Goal: Task Accomplishment & Management: Manage account settings

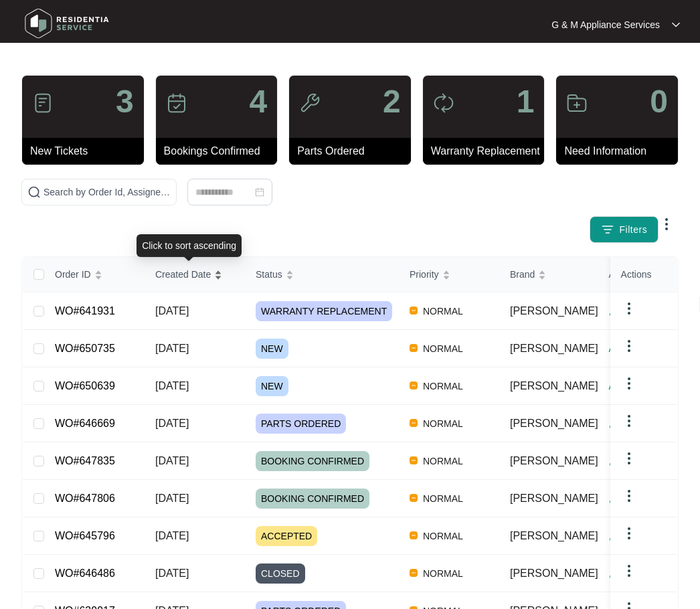
click at [152, 274] on div "Order ID Created Date Status Priority Brand Assignee Model Customer Name Purcha…" at bounding box center [350, 478] width 654 height 442
click at [158, 274] on span "Created Date" at bounding box center [183, 274] width 56 height 15
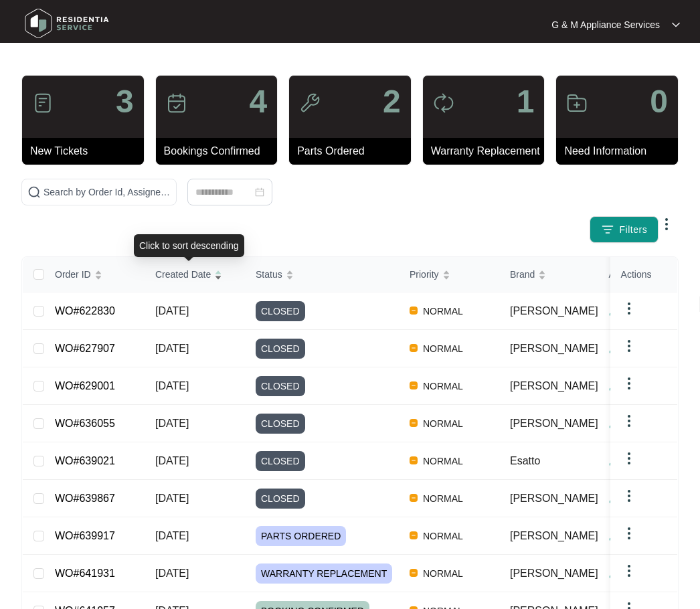
click at [158, 274] on span "Created Date" at bounding box center [183, 274] width 56 height 15
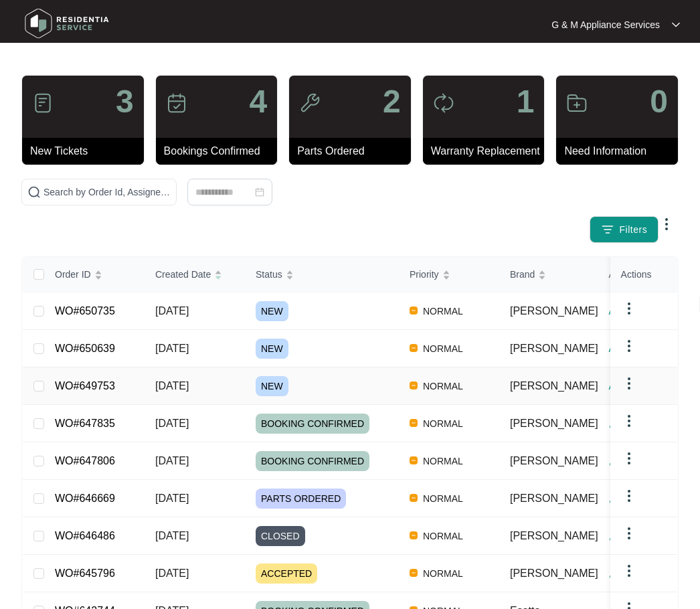
click at [96, 387] on link "WO#649753" at bounding box center [85, 385] width 60 height 11
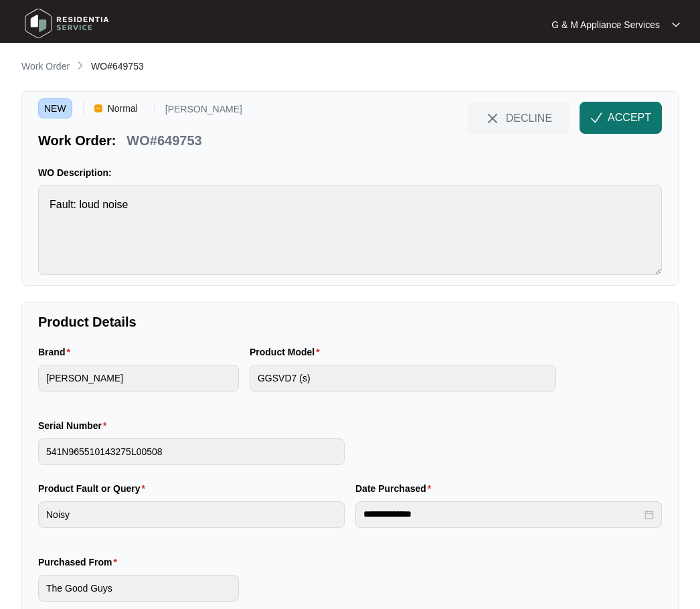
click at [631, 115] on span "ACCEPT" at bounding box center [628, 118] width 43 height 16
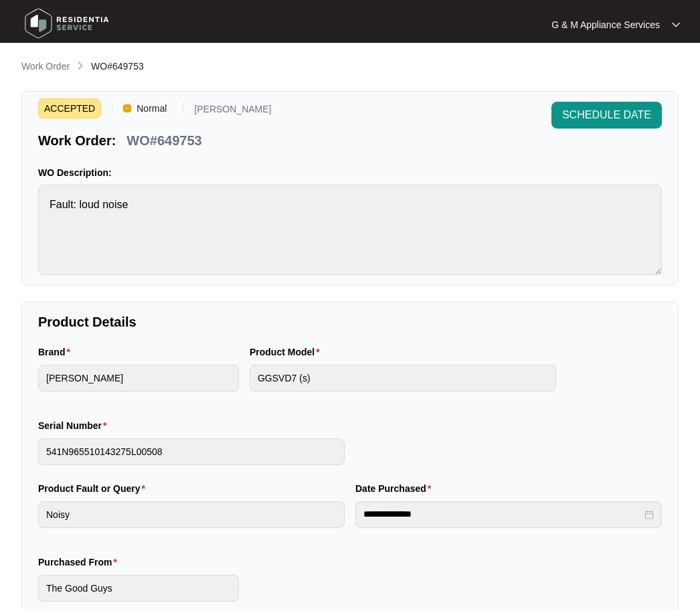
click at [140, 134] on p "WO#649753" at bounding box center [163, 140] width 75 height 19
copy div "WO#649753 SCHEDULE DATE"
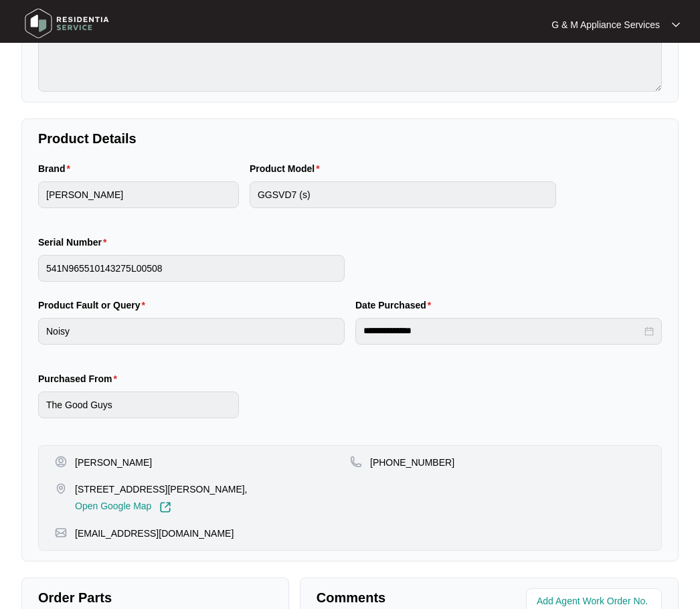
scroll to position [201, 0]
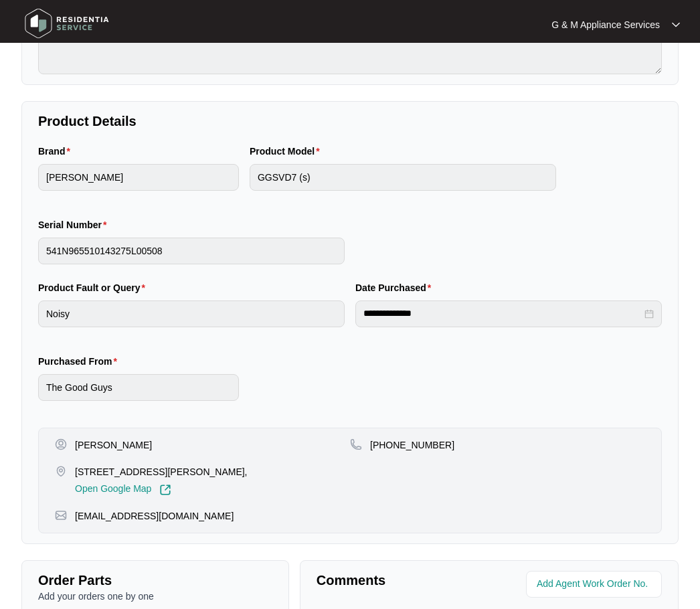
click at [94, 446] on p "[PERSON_NAME]" at bounding box center [113, 444] width 77 height 13
click at [94, 445] on p "[PERSON_NAME]" at bounding box center [113, 444] width 77 height 13
copy p "[PERSON_NAME]"
click at [412, 438] on p "[PHONE_NUMBER]" at bounding box center [412, 444] width 84 height 13
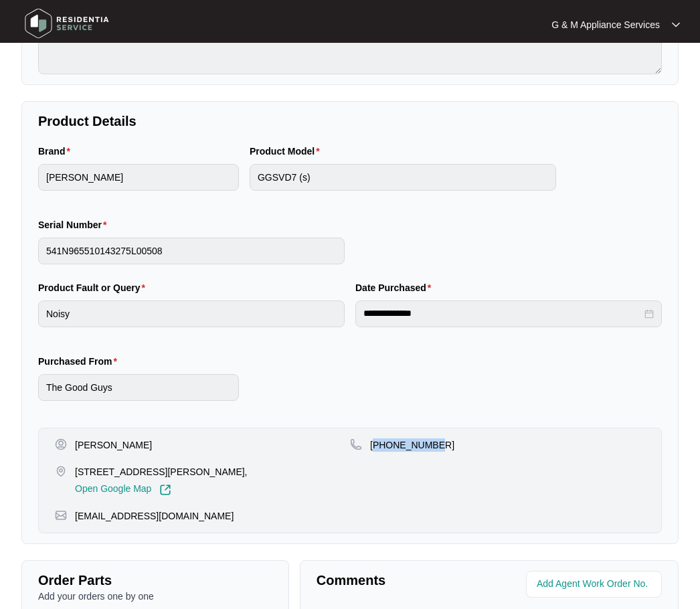
click at [412, 438] on p "[PHONE_NUMBER]" at bounding box center [412, 444] width 84 height 13
copy p "61447852403"
click at [104, 515] on p "[EMAIL_ADDRESS][DOMAIN_NAME]" at bounding box center [154, 515] width 159 height 13
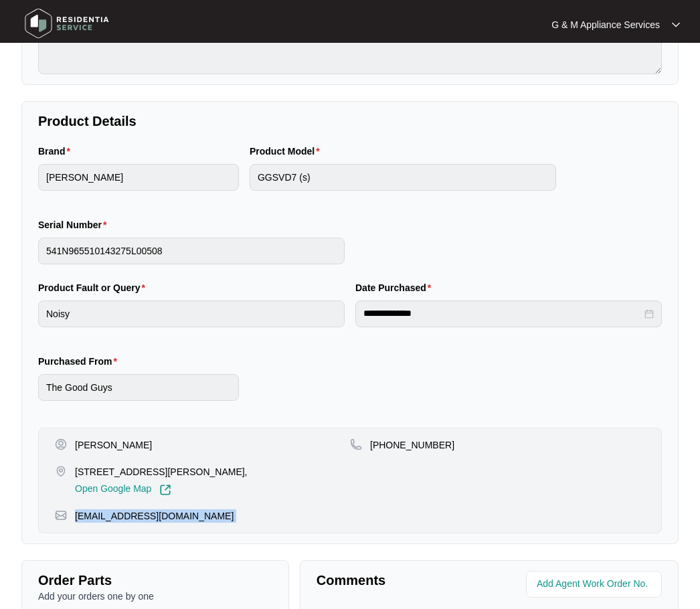
copy p "[EMAIL_ADDRESS][DOMAIN_NAME]"
click at [106, 470] on p "[STREET_ADDRESS][PERSON_NAME]," at bounding box center [161, 471] width 173 height 13
copy p "[STREET_ADDRESS][PERSON_NAME],"
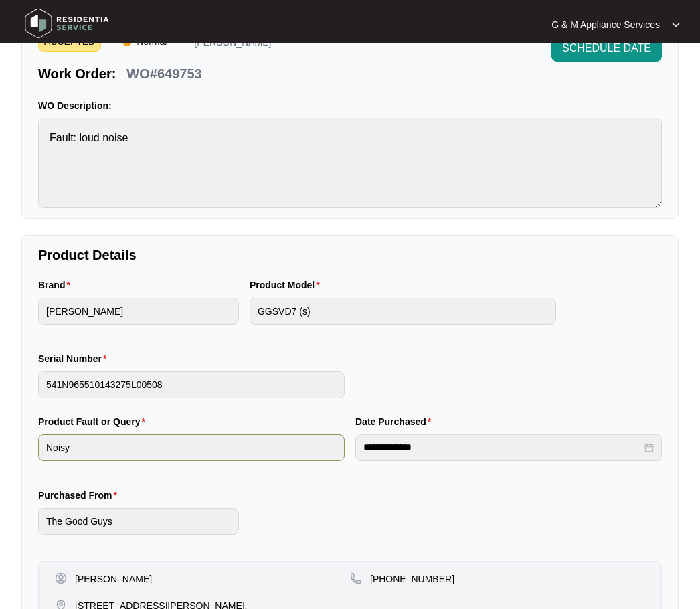
scroll to position [0, 0]
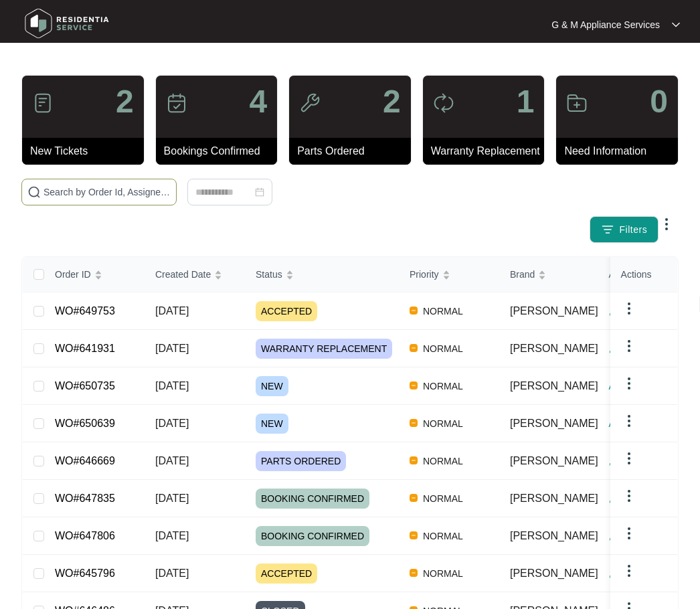
click at [113, 185] on input "text" at bounding box center [106, 192] width 127 height 15
type input "647835"
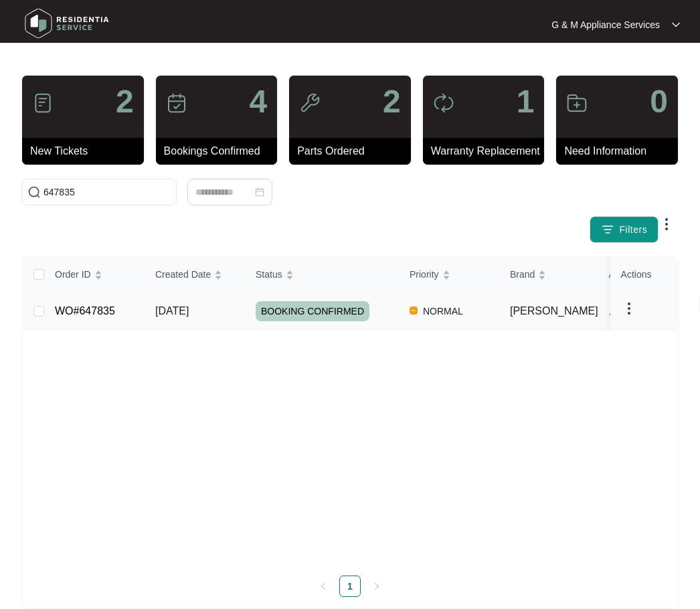
click at [84, 307] on link "WO#647835" at bounding box center [85, 310] width 60 height 11
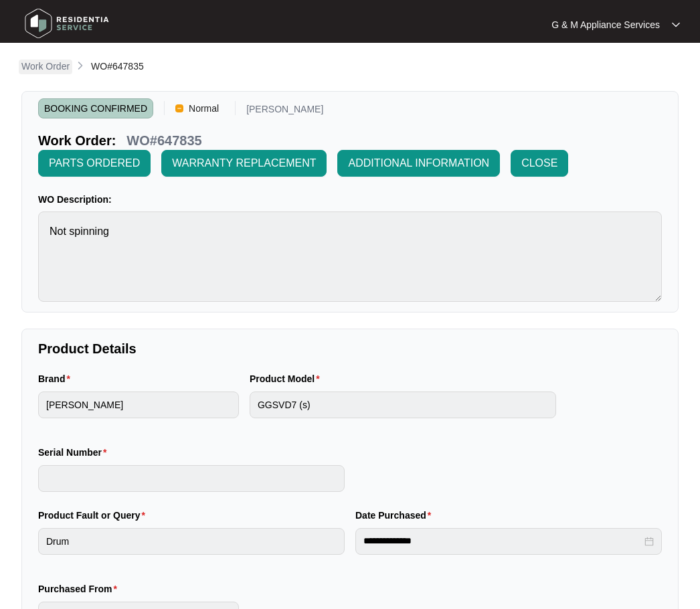
click at [60, 68] on p "Work Order" at bounding box center [45, 66] width 48 height 13
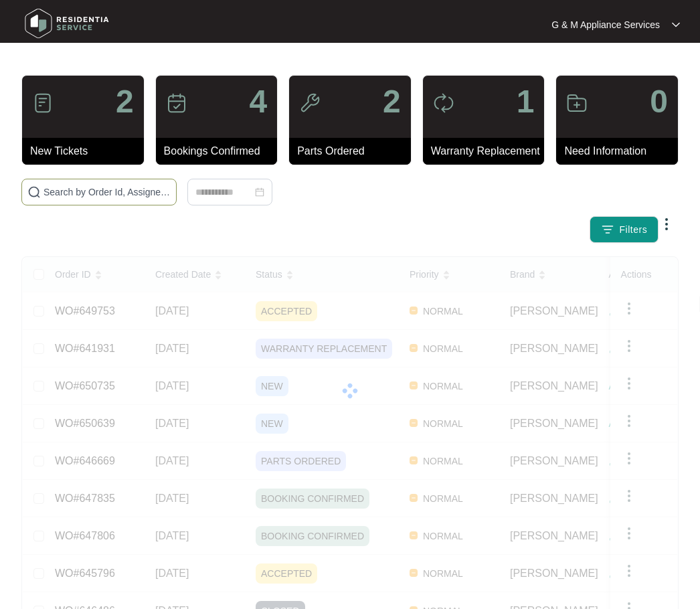
click at [130, 189] on input "text" at bounding box center [106, 192] width 127 height 15
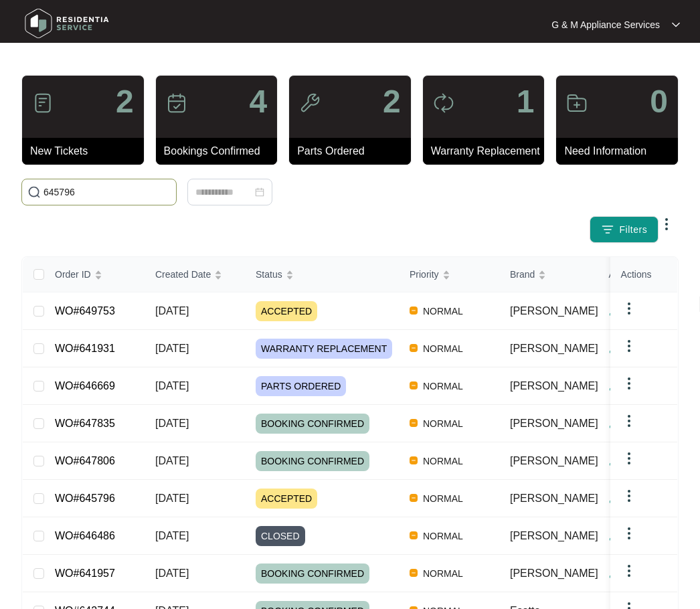
type input "645796"
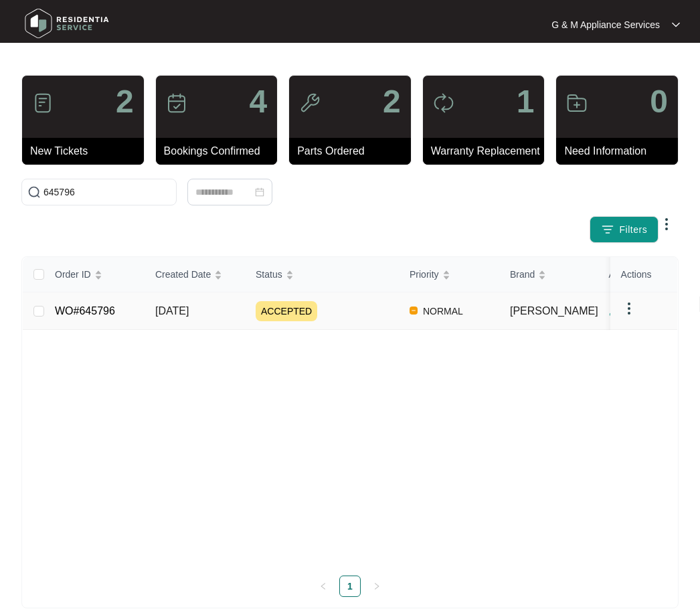
click at [84, 308] on link "WO#645796" at bounding box center [85, 310] width 60 height 11
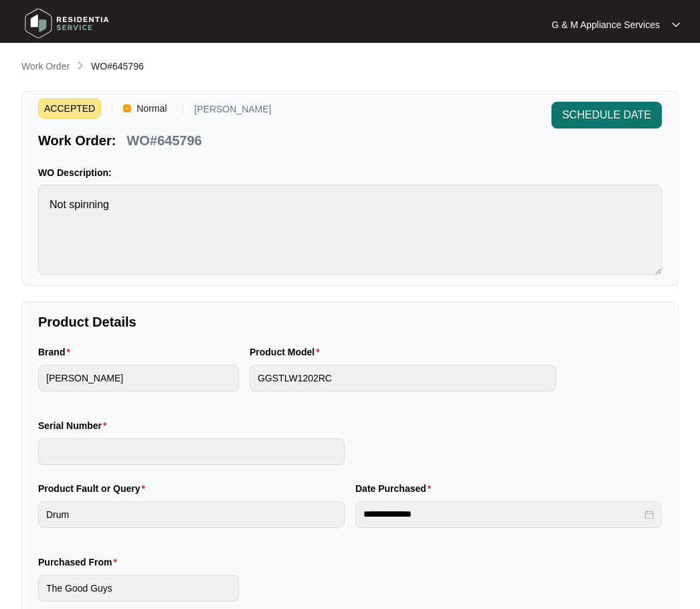
click at [599, 111] on span "SCHEDULE DATE" at bounding box center [606, 115] width 89 height 16
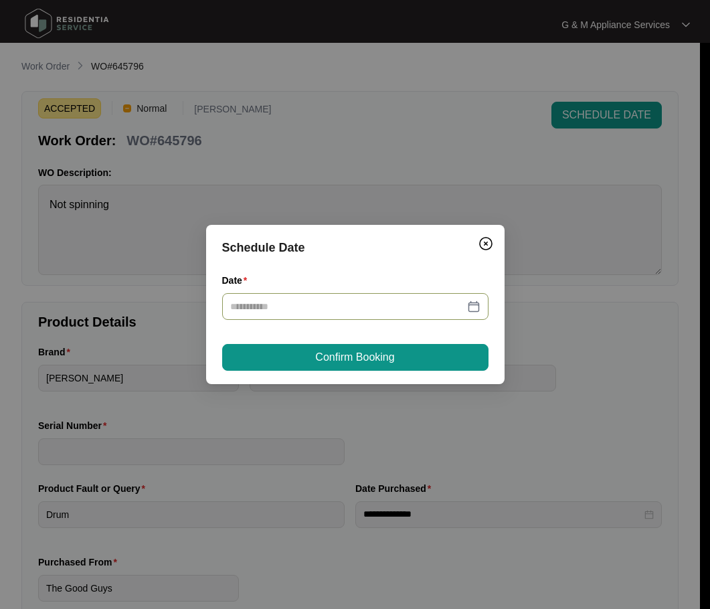
click at [476, 305] on div at bounding box center [355, 306] width 250 height 15
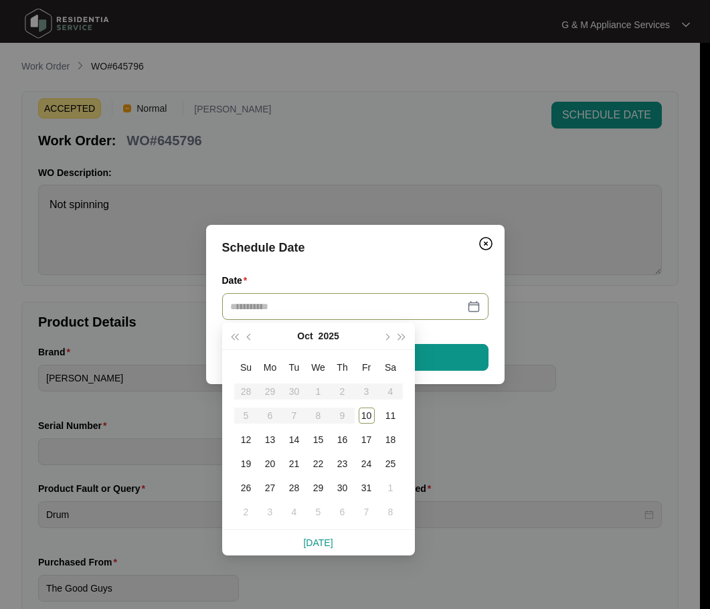
type input "**********"
click at [337, 437] on div "16" at bounding box center [343, 440] width 16 height 16
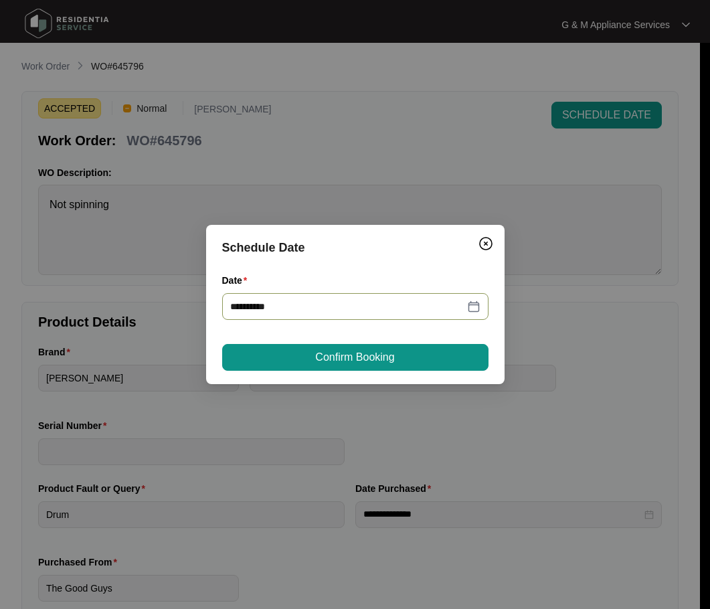
type input "**********"
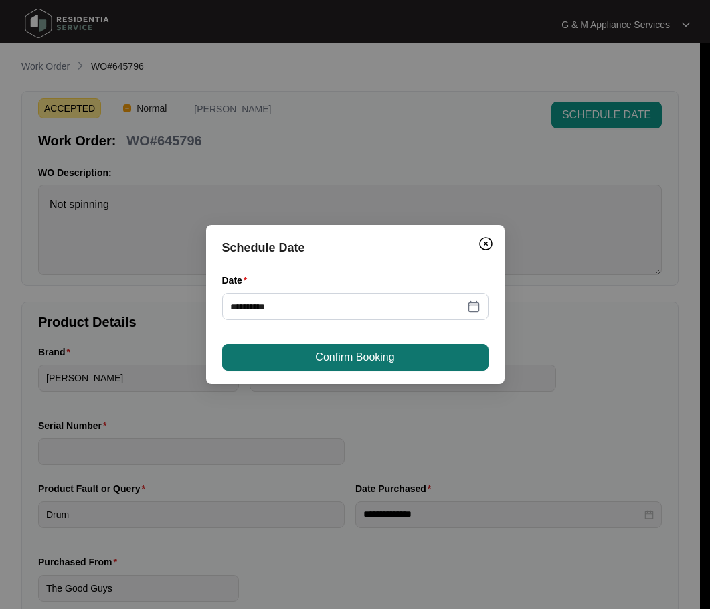
click at [430, 353] on button "Confirm Booking" at bounding box center [355, 357] width 266 height 27
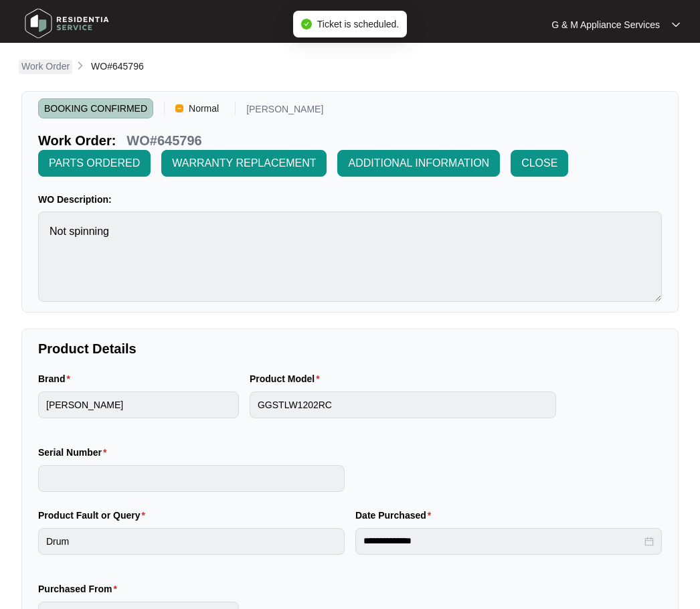
click at [60, 67] on p "Work Order" at bounding box center [45, 66] width 48 height 13
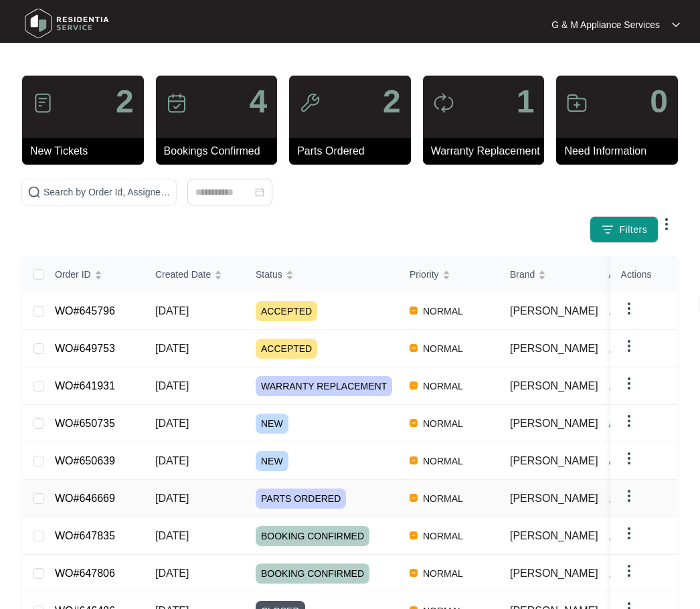
click at [87, 492] on link "WO#646669" at bounding box center [85, 497] width 60 height 11
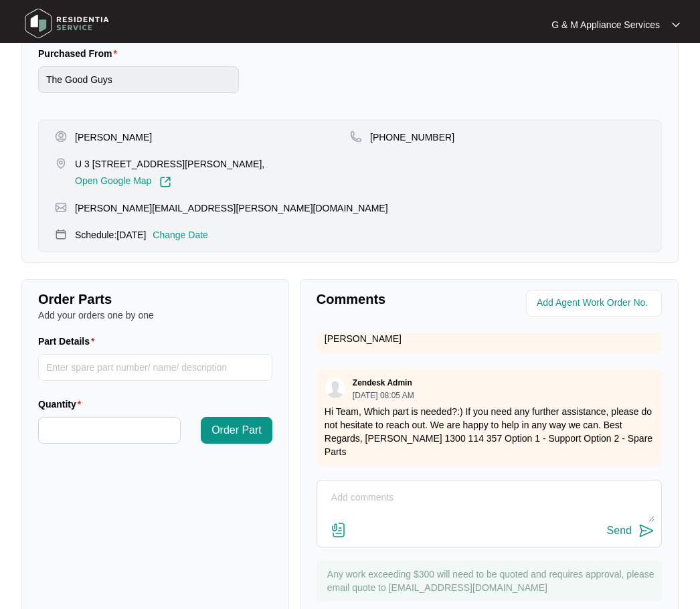
scroll to position [573, 0]
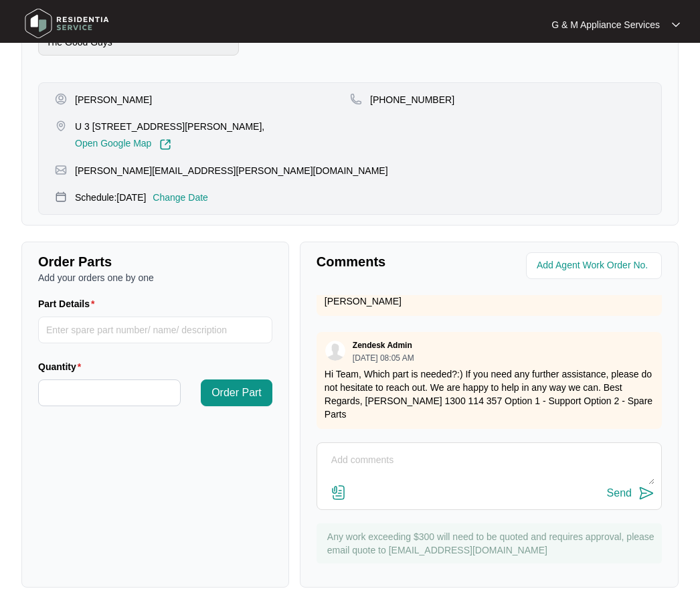
click at [377, 462] on textarea at bounding box center [489, 467] width 330 height 35
type textarea "Hi Team, the customer's repair date (w part received already) is booked for [DA…"
click at [646, 494] on img at bounding box center [646, 493] width 16 height 16
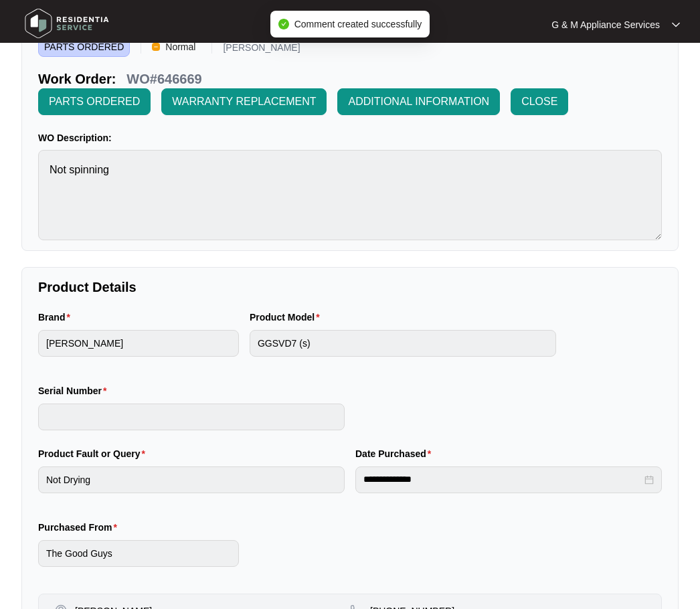
scroll to position [0, 0]
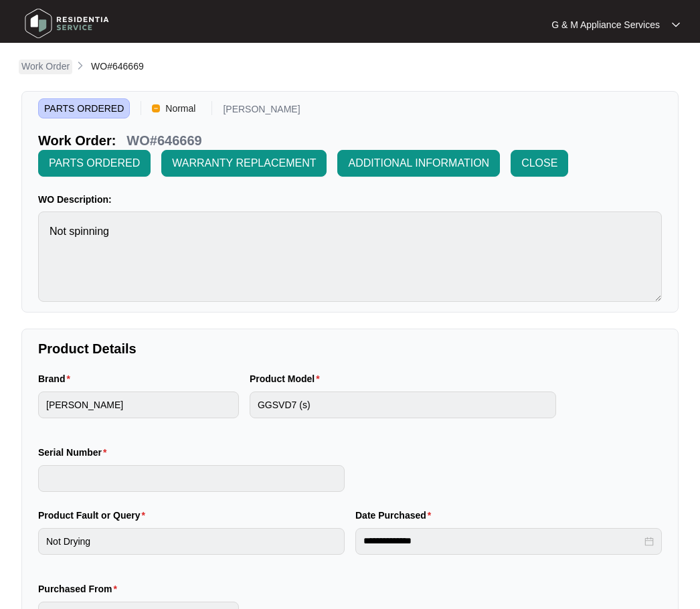
click at [59, 64] on p "Work Order" at bounding box center [45, 66] width 48 height 13
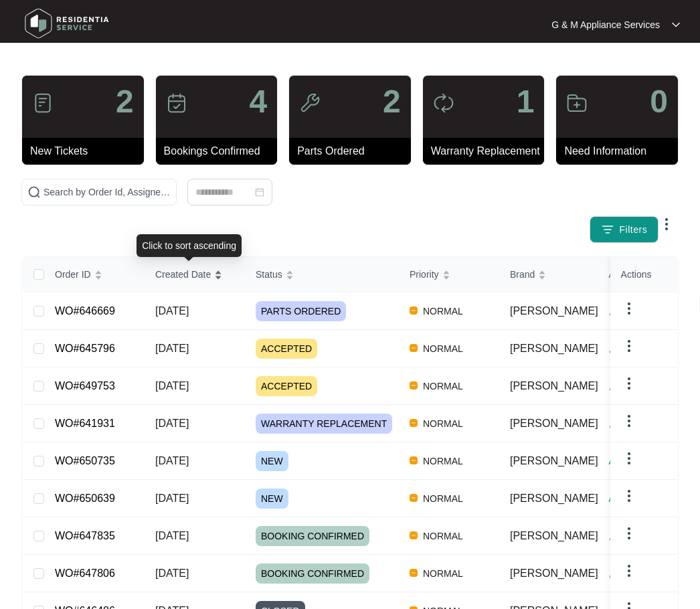
click at [165, 276] on span "Created Date" at bounding box center [183, 274] width 56 height 15
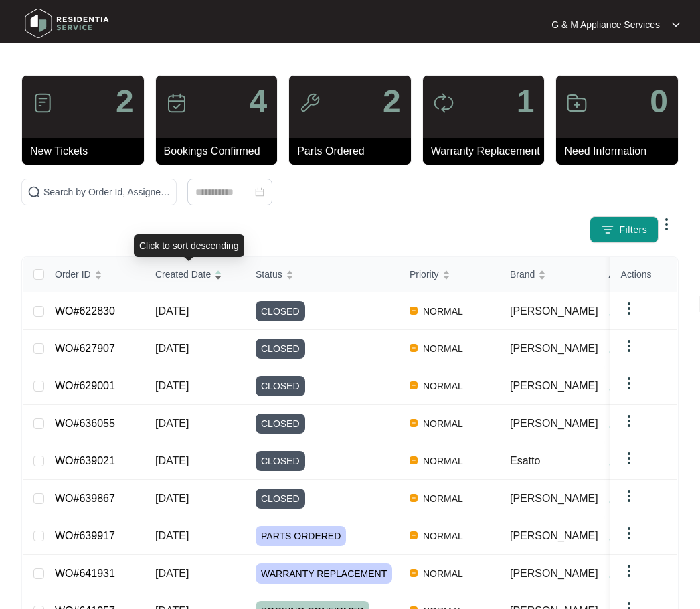
click at [172, 274] on span "Created Date" at bounding box center [183, 274] width 56 height 15
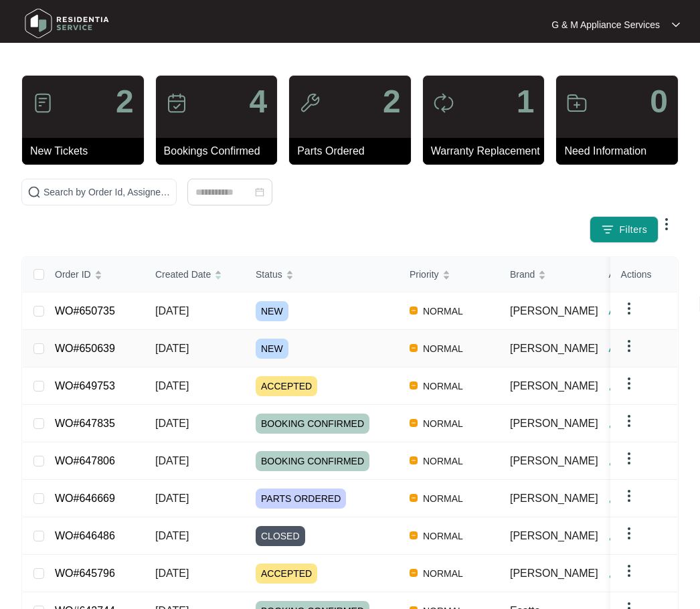
click at [115, 343] on td "WO#650639" at bounding box center [94, 348] width 100 height 37
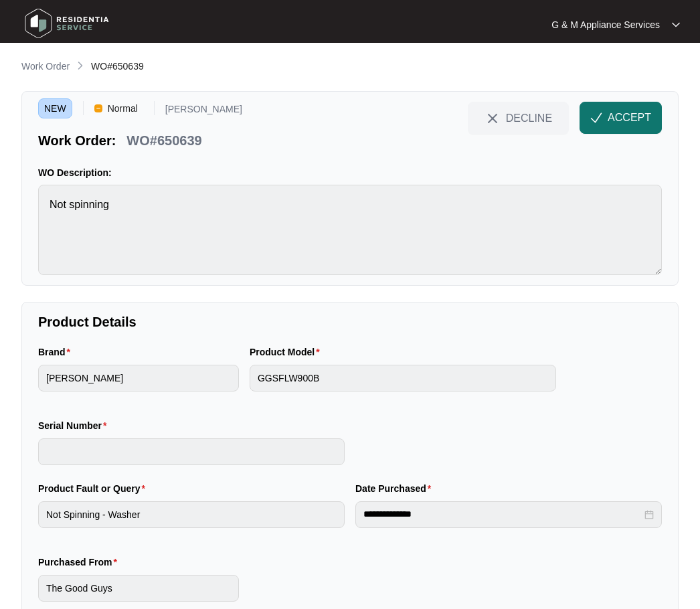
click at [646, 114] on span "ACCEPT" at bounding box center [628, 118] width 43 height 16
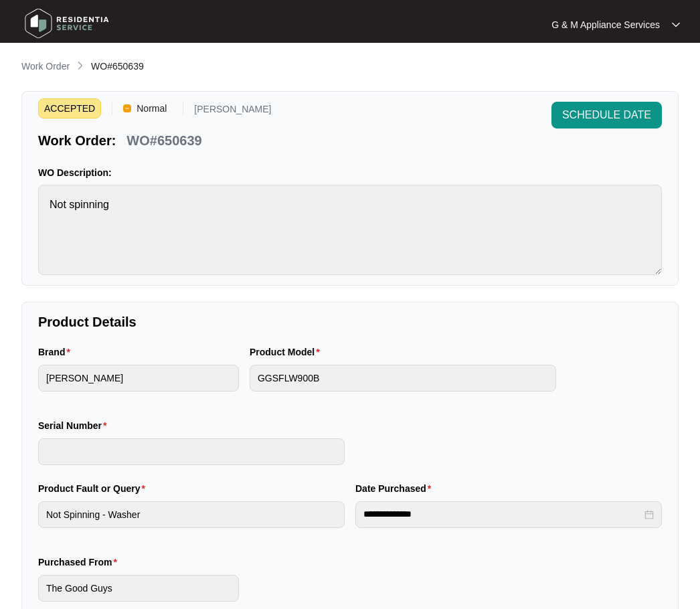
click at [145, 133] on p "WO#650639" at bounding box center [163, 140] width 75 height 19
copy div "WO#650639 SCHEDULE DATE"
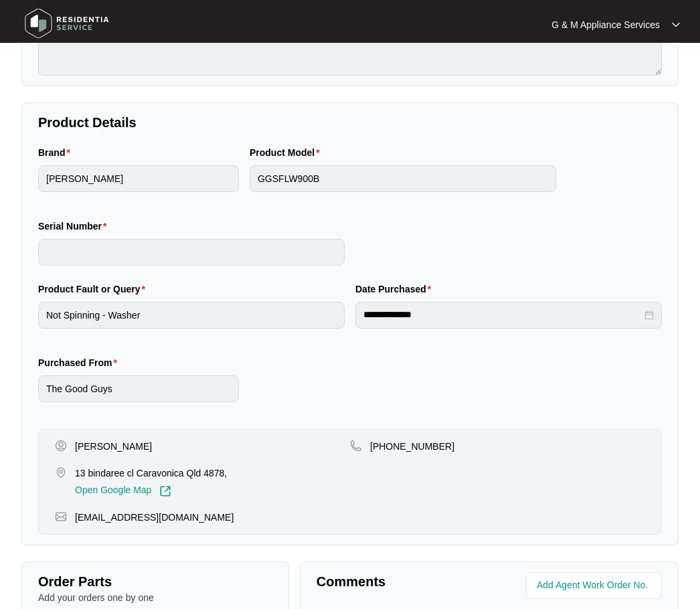
scroll to position [201, 0]
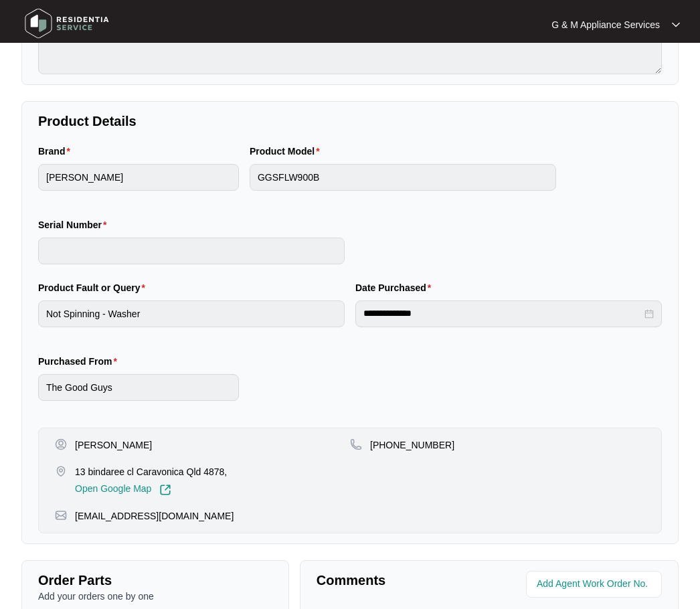
click at [126, 448] on p "[PERSON_NAME]" at bounding box center [113, 444] width 77 height 13
copy p "[PERSON_NAME]"
drag, startPoint x: 434, startPoint y: 446, endPoint x: 393, endPoint y: 448, distance: 40.2
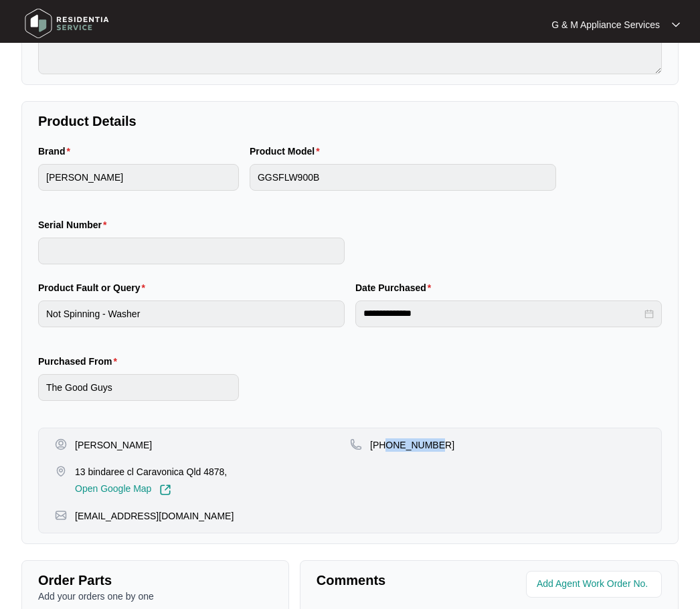
click at [385, 447] on div "[PHONE_NUMBER]" at bounding box center [497, 444] width 295 height 13
copy p "417386249"
click at [118, 470] on p "13 bindaree cl Caravonica Qld 4878," at bounding box center [151, 471] width 152 height 13
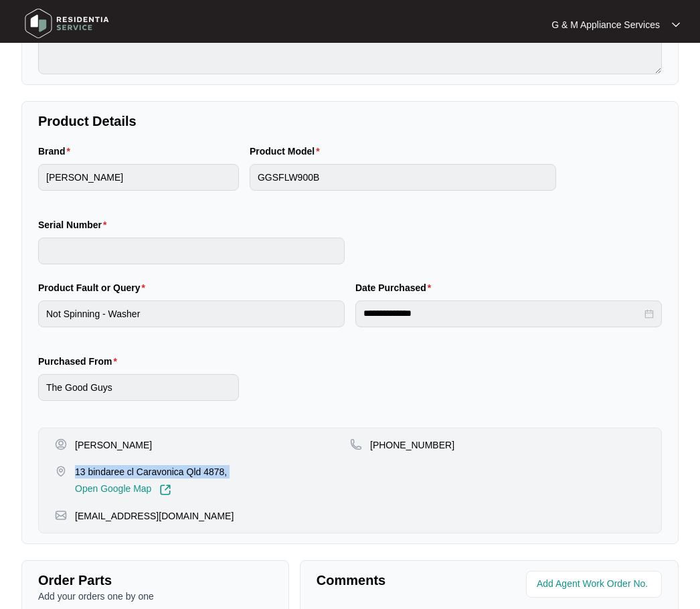
copy p "13 bindaree cl Caravonica Qld 4878,"
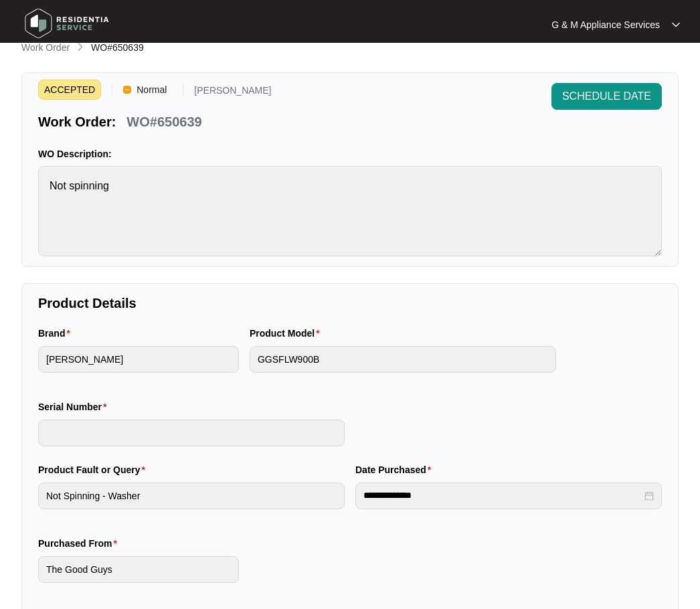
scroll to position [0, 0]
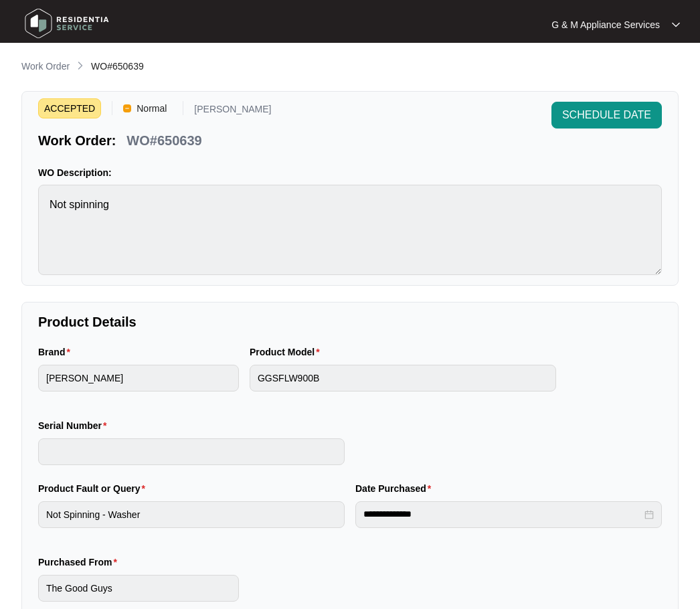
click at [177, 142] on p "WO#650639" at bounding box center [163, 140] width 75 height 19
copy div "WO#650639 SCHEDULE DATE"
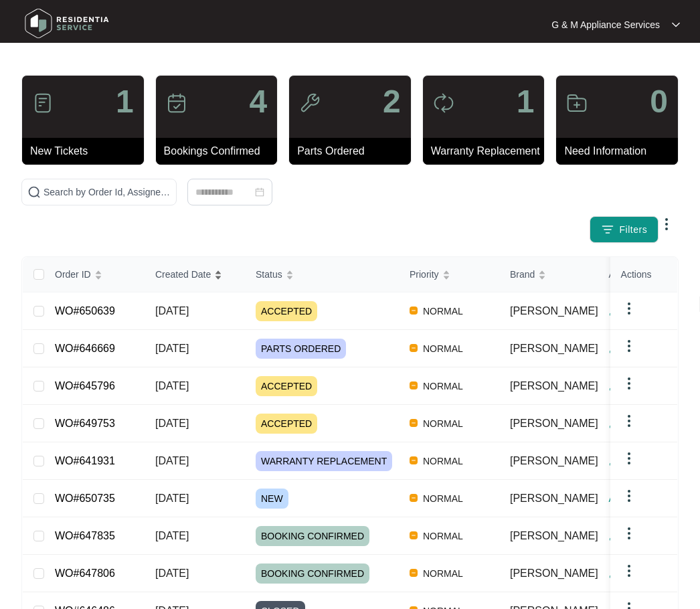
click at [179, 275] on div "Order ID Created Date Status Priority Brand Assignee Model Customer Name Purcha…" at bounding box center [350, 478] width 654 height 442
click at [179, 275] on span "Created Date" at bounding box center [183, 274] width 56 height 15
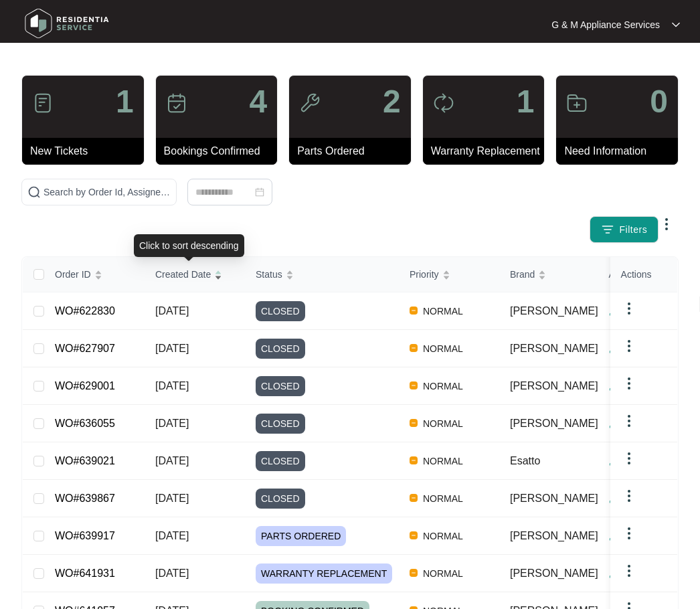
click at [179, 275] on span "Created Date" at bounding box center [183, 274] width 56 height 15
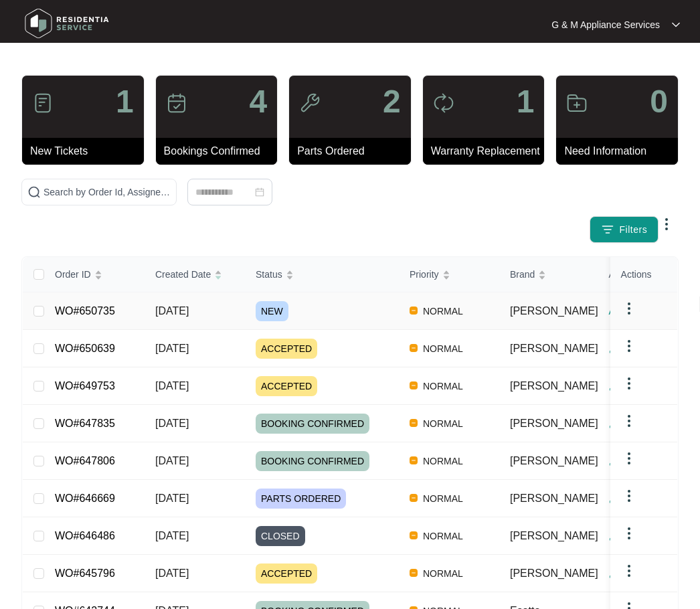
click at [86, 312] on div "Order ID Created Date Status Priority Brand Assignee Model Customer Name Purcha…" at bounding box center [350, 478] width 654 height 442
click at [89, 308] on link "WO#650735" at bounding box center [85, 310] width 60 height 11
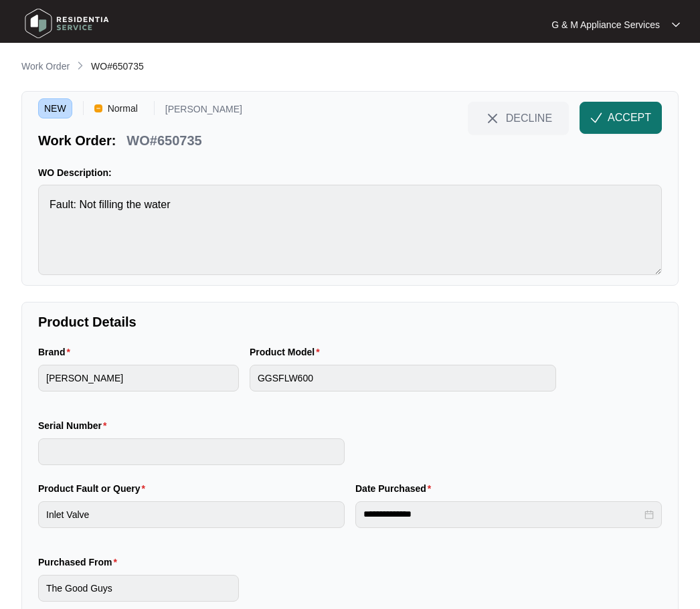
click at [634, 111] on span "ACCEPT" at bounding box center [628, 118] width 43 height 16
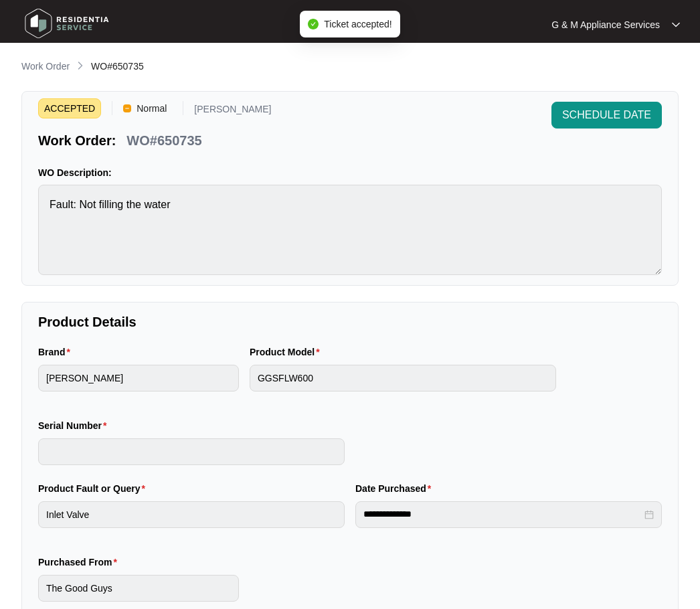
click at [175, 143] on p "WO#650735" at bounding box center [163, 140] width 75 height 19
drag, startPoint x: 175, startPoint y: 143, endPoint x: 159, endPoint y: 142, distance: 15.4
click at [159, 142] on p "WO#650735" at bounding box center [163, 140] width 75 height 19
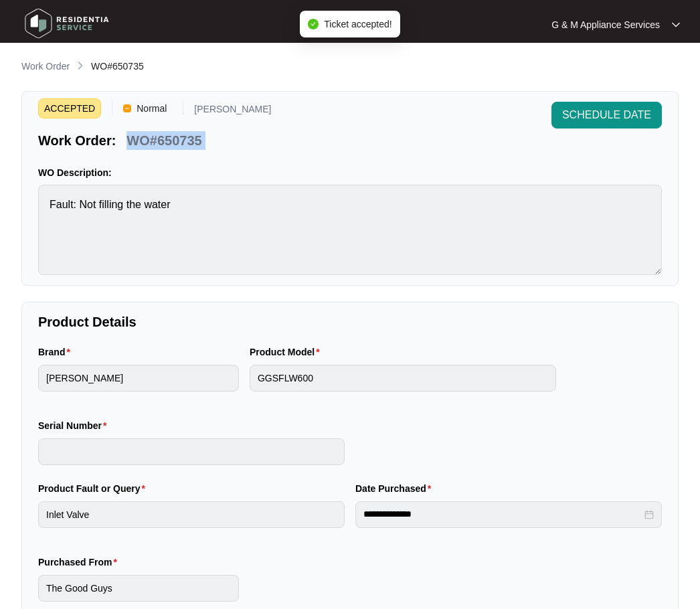
click at [159, 142] on p "WO#650735" at bounding box center [163, 140] width 75 height 19
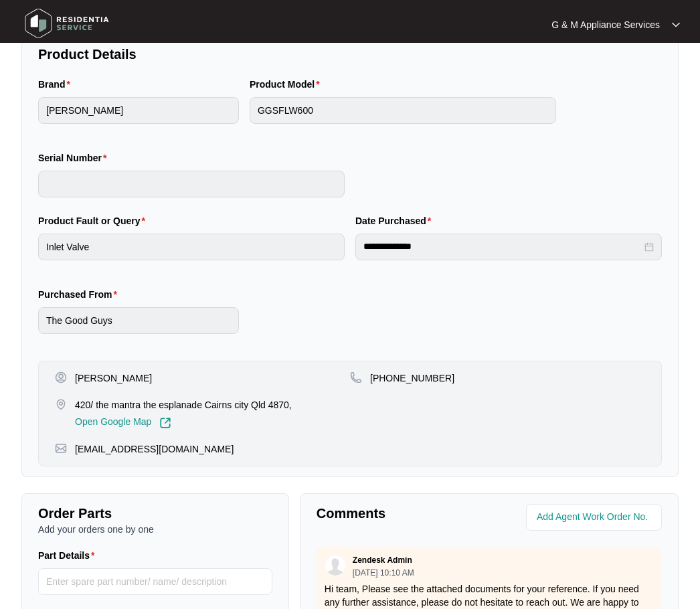
click at [96, 379] on p "[PERSON_NAME]" at bounding box center [113, 377] width 77 height 13
drag, startPoint x: 458, startPoint y: 384, endPoint x: 393, endPoint y: 375, distance: 65.6
click at [387, 381] on div "[PHONE_NUMBER]" at bounding box center [497, 377] width 295 height 13
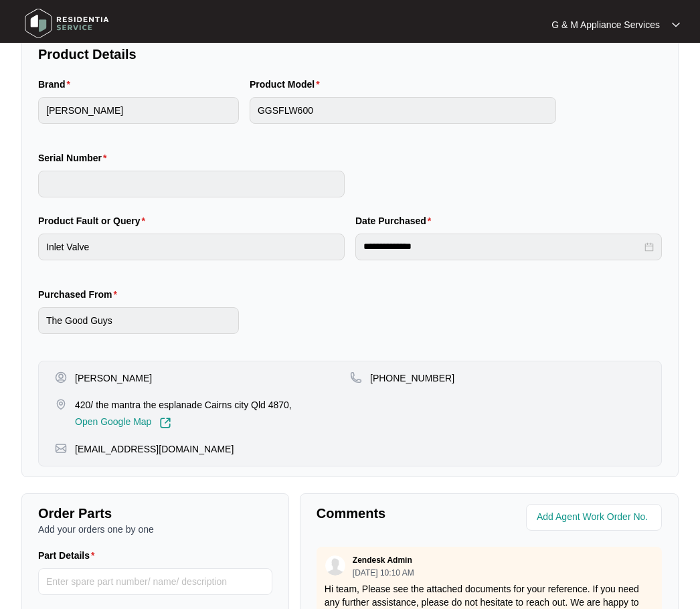
click at [104, 401] on p "420/ the mantra the esplanade Cairns city Qld 4870," at bounding box center [183, 404] width 217 height 13
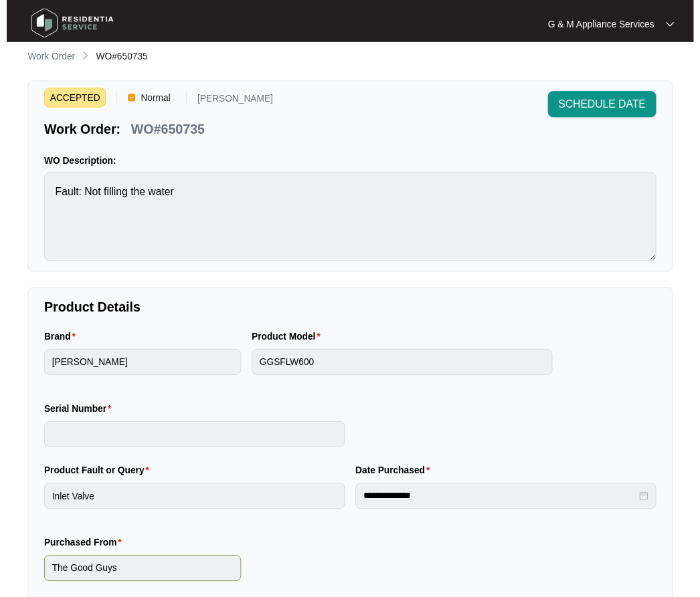
scroll to position [0, 0]
